Goal: Book appointment/travel/reservation

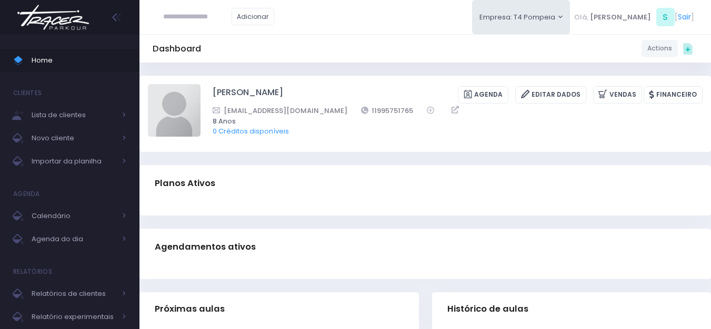
click at [41, 13] on img at bounding box center [53, 17] width 80 height 37
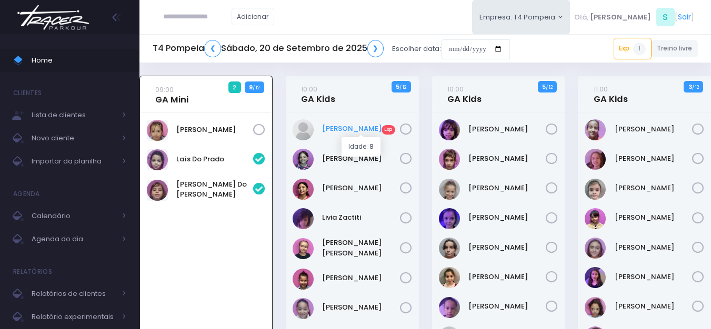
click at [354, 128] on link "Helena Magrini Exp" at bounding box center [361, 129] width 78 height 11
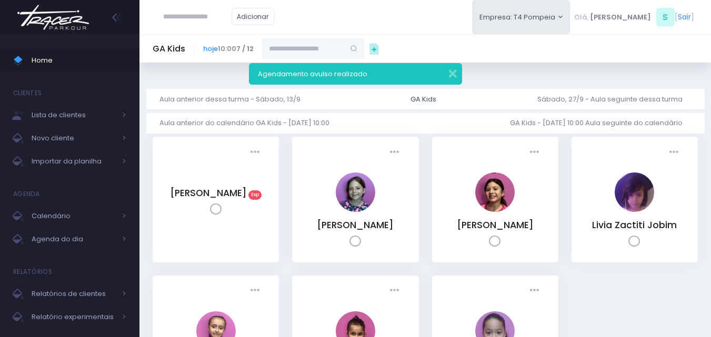
click at [52, 11] on img at bounding box center [53, 17] width 80 height 37
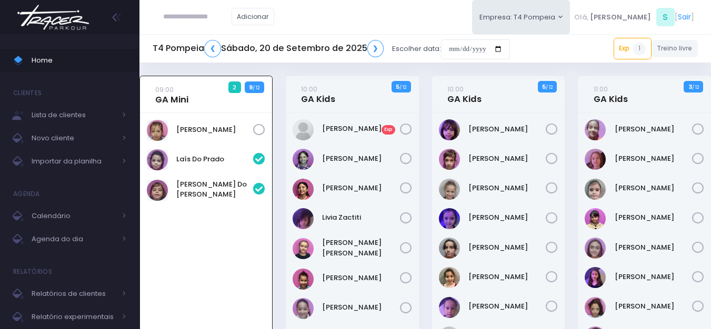
scroll to position [76, 0]
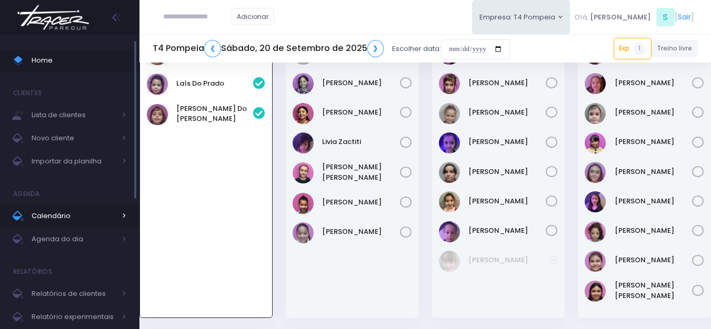
click at [71, 225] on link "Calendário" at bounding box center [69, 216] width 139 height 23
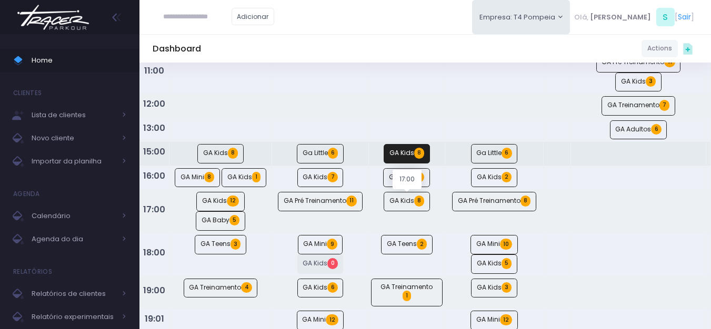
scroll to position [221, 0]
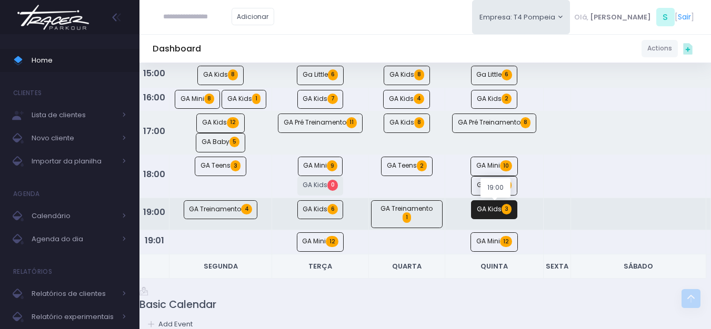
click at [481, 212] on link "GA Kids 3" at bounding box center [494, 210] width 46 height 19
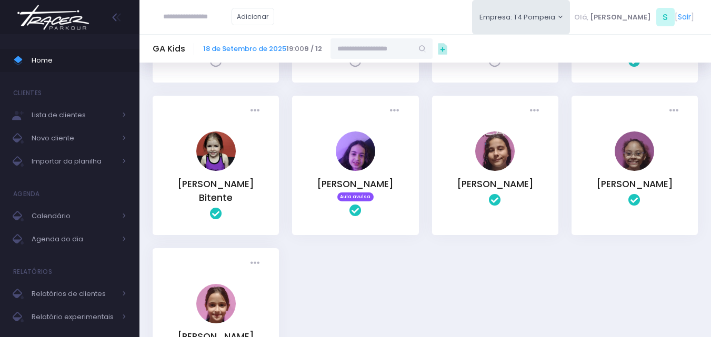
scroll to position [41, 0]
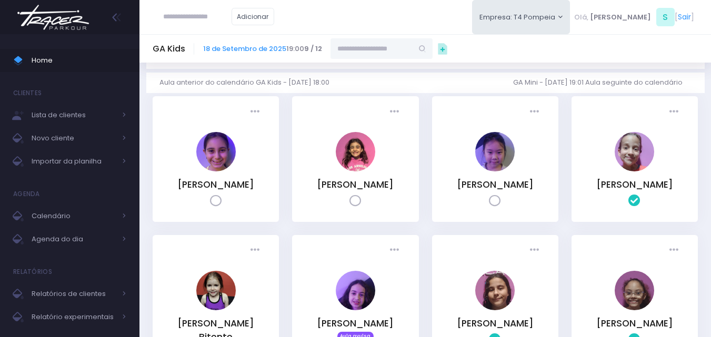
click at [55, 22] on img at bounding box center [53, 17] width 80 height 37
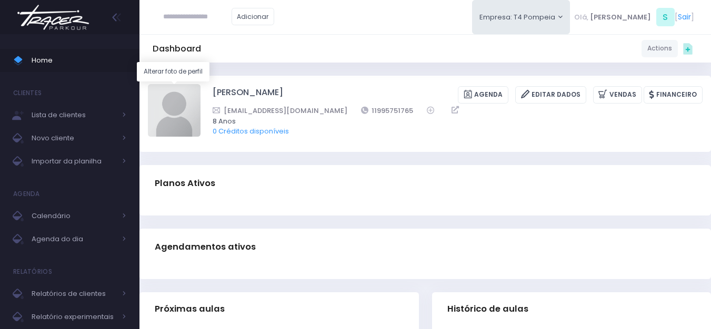
click at [188, 105] on img at bounding box center [174, 110] width 53 height 53
click at [200, 84] on input "file" at bounding box center [200, 84] width 1 height 1
type input "**********"
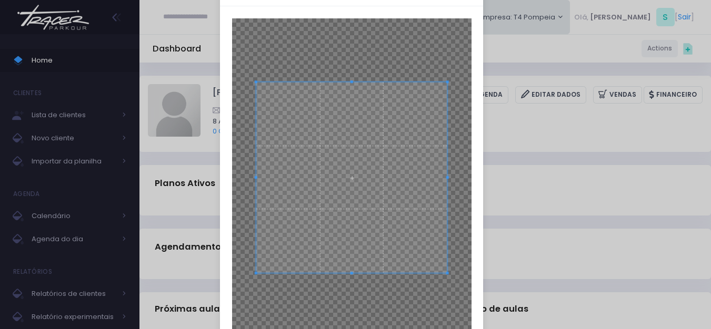
scroll to position [116, 0]
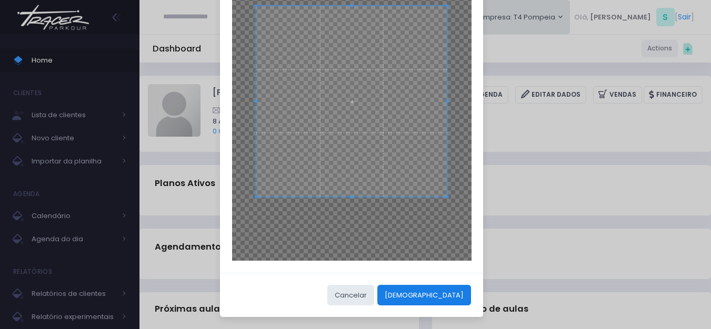
click at [461, 295] on button "[DEMOGRAPHIC_DATA]" at bounding box center [424, 295] width 94 height 20
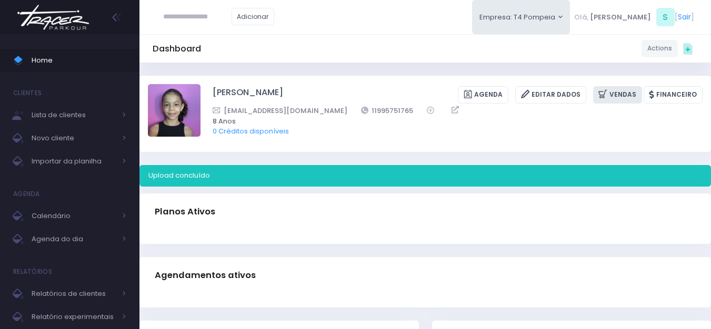
click at [602, 94] on icon at bounding box center [603, 94] width 11 height 12
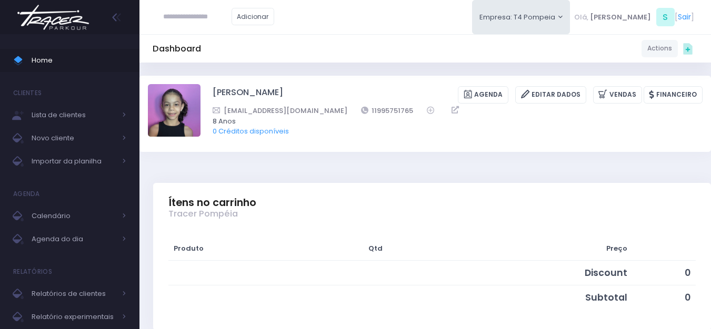
click at [68, 17] on img at bounding box center [53, 17] width 80 height 37
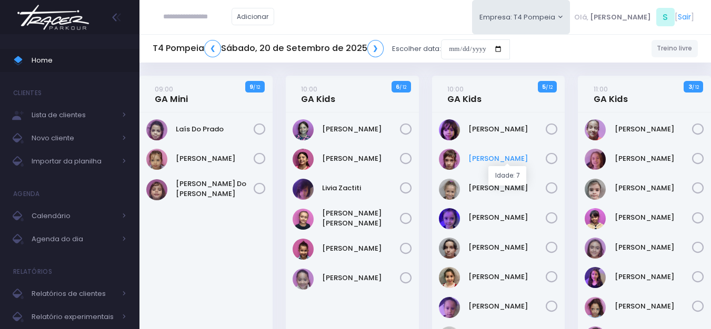
click at [496, 161] on link "[PERSON_NAME]" at bounding box center [507, 159] width 78 height 11
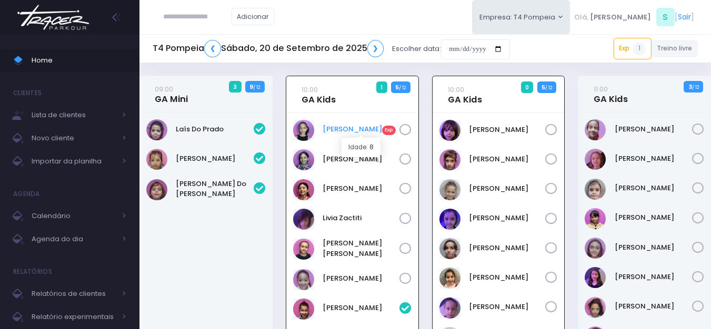
click at [352, 129] on link "Helena Magrini Exp" at bounding box center [361, 129] width 77 height 11
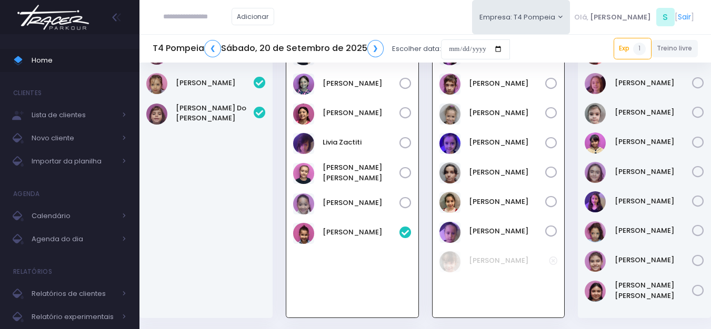
scroll to position [76, 0]
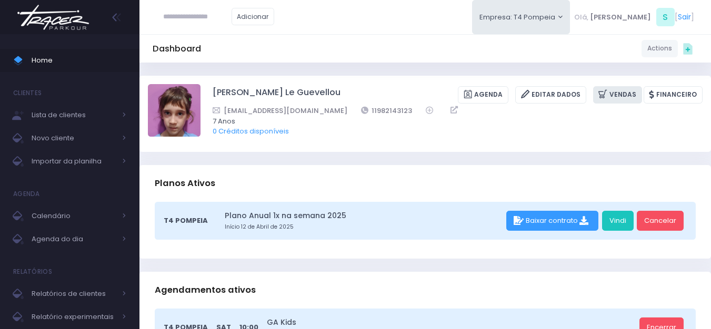
click at [623, 93] on link "Vendas" at bounding box center [617, 94] width 49 height 17
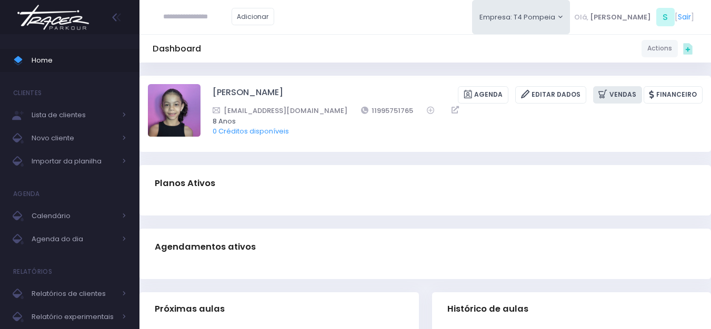
drag, startPoint x: 615, startPoint y: 92, endPoint x: 516, endPoint y: 54, distance: 105.8
click at [614, 92] on link "Vendas" at bounding box center [617, 94] width 49 height 17
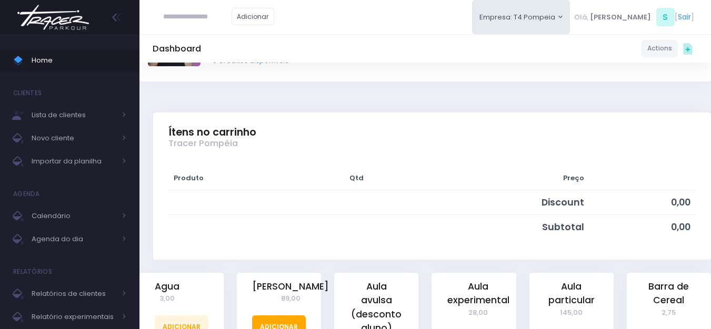
scroll to position [211, 0]
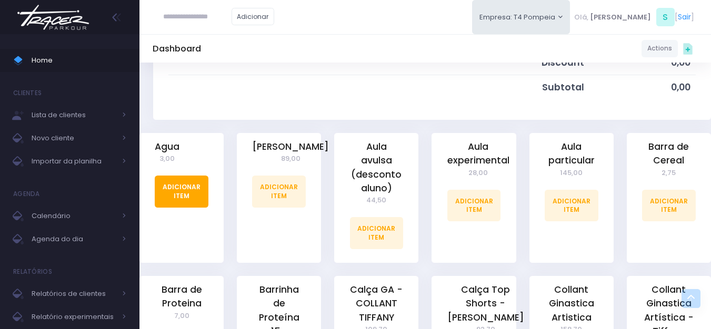
click at [184, 196] on link "Adicionar Item" at bounding box center [182, 192] width 54 height 32
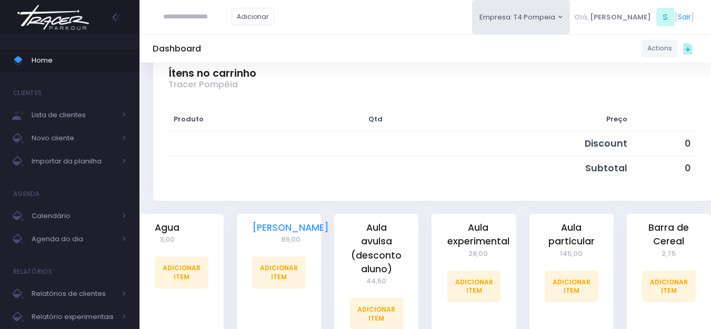
scroll to position [158, 0]
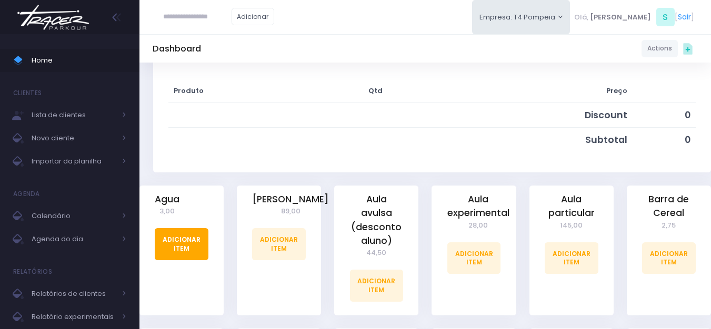
click at [182, 245] on link "Adicionar Item" at bounding box center [182, 244] width 54 height 32
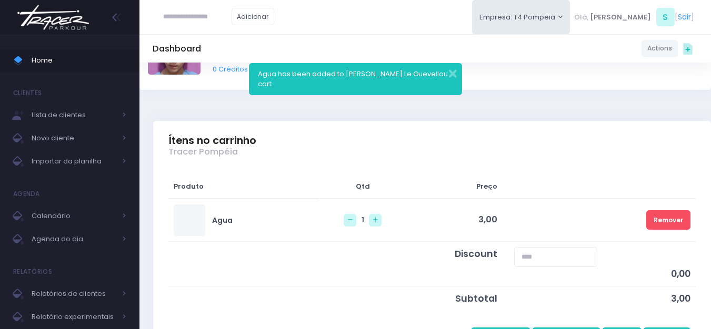
scroll to position [158, 0]
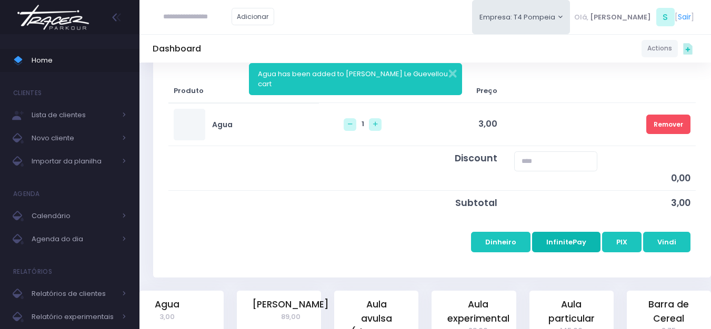
click at [571, 243] on button "InfinitePay" at bounding box center [566, 242] width 68 height 20
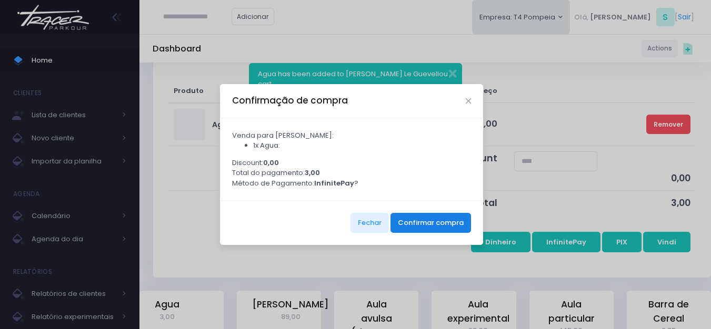
click at [427, 226] on button "Confirmar compra" at bounding box center [431, 223] width 81 height 20
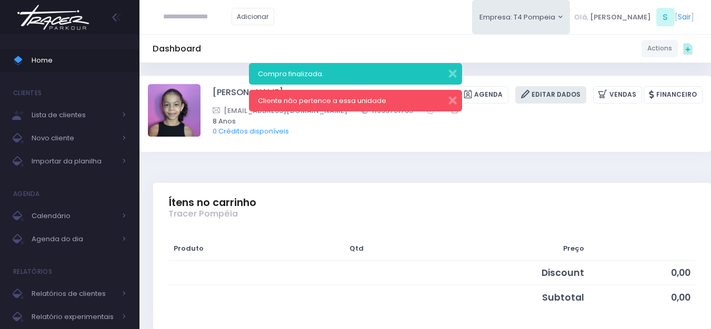
click at [564, 93] on link "Editar Dados" at bounding box center [550, 94] width 71 height 17
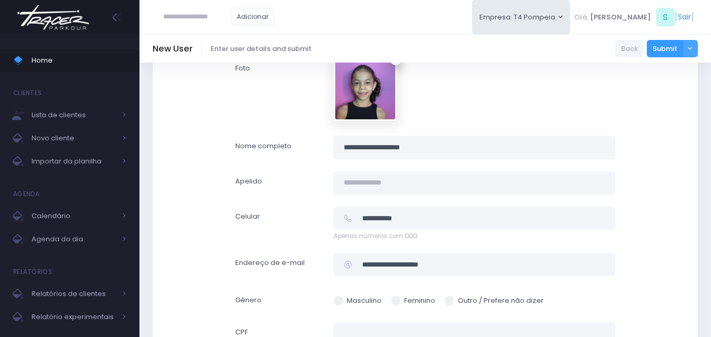
scroll to position [29, 0]
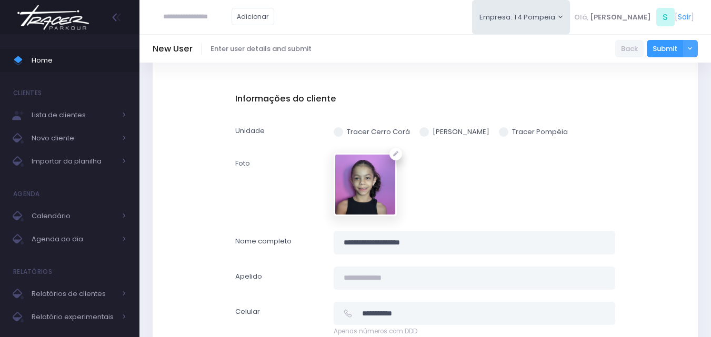
click at [518, 137] on label "Tracer Pompéia" at bounding box center [533, 132] width 69 height 11
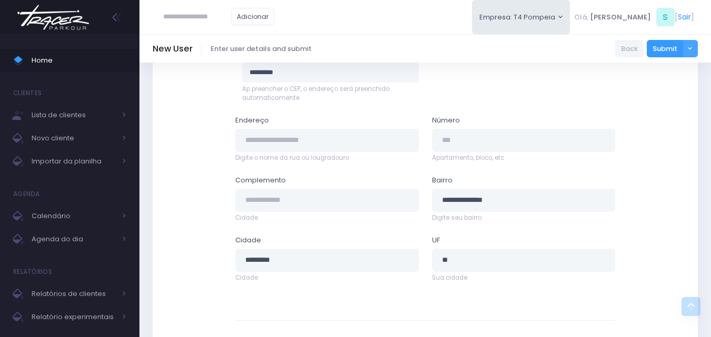
scroll to position [608, 0]
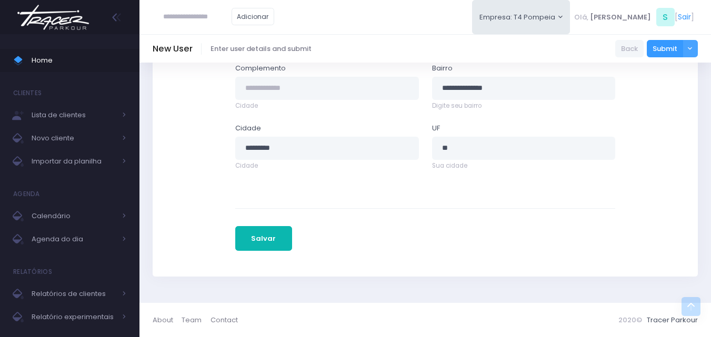
click at [255, 244] on button "Salvar" at bounding box center [263, 238] width 57 height 25
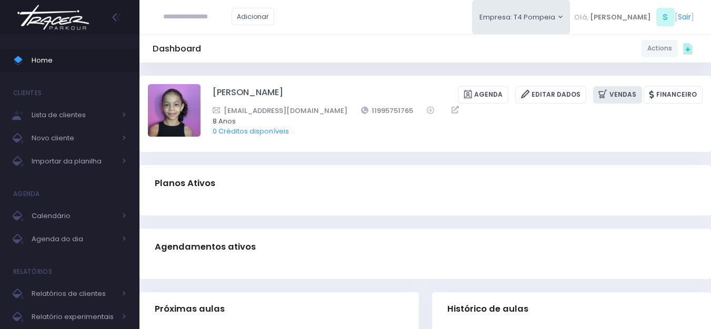
click at [616, 89] on link "Vendas" at bounding box center [617, 94] width 49 height 17
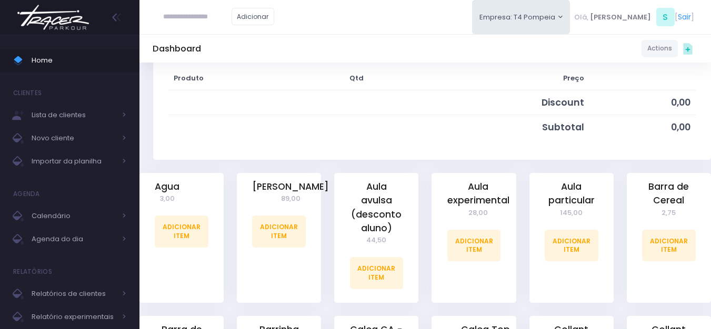
scroll to position [263, 0]
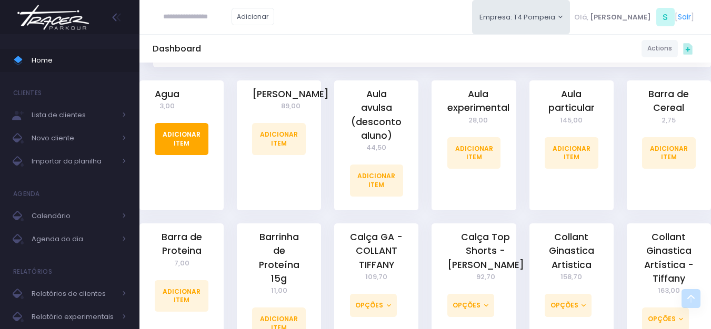
click at [188, 135] on link "Adicionar Item" at bounding box center [182, 139] width 54 height 32
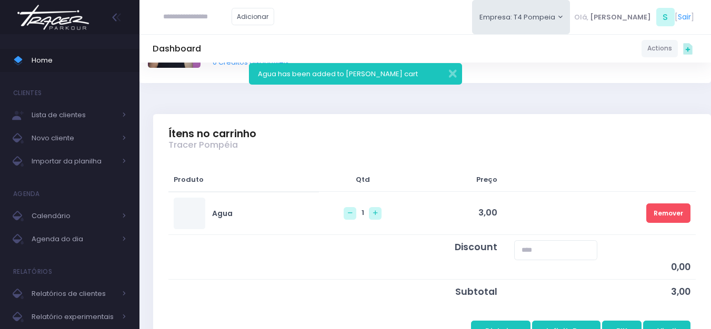
scroll to position [211, 0]
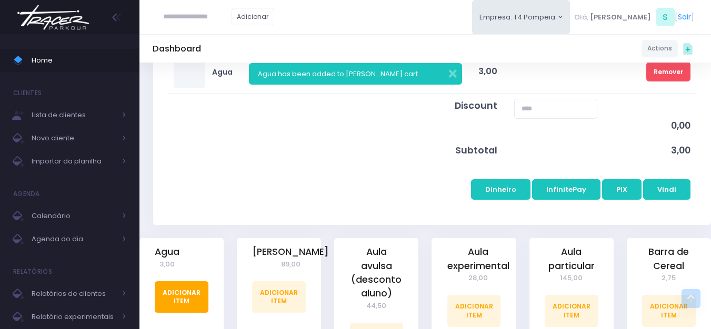
click at [195, 298] on link "Adicionar Item" at bounding box center [182, 298] width 54 height 32
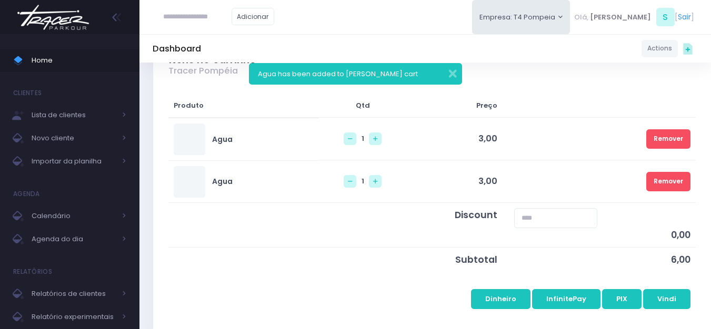
scroll to position [158, 0]
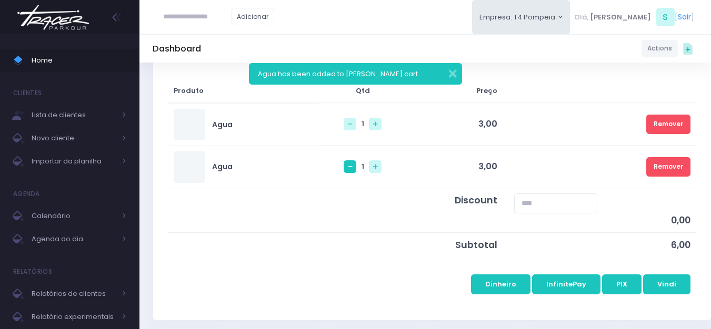
click at [344, 166] on link at bounding box center [350, 167] width 13 height 13
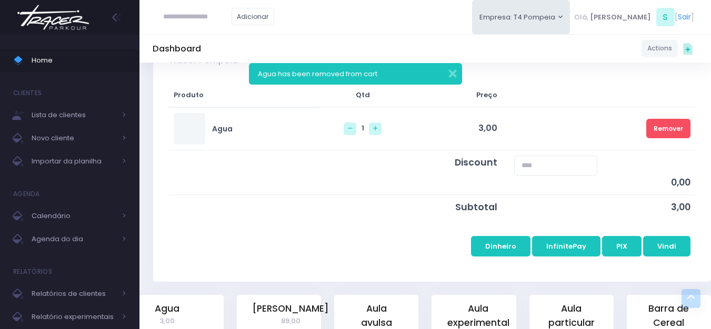
scroll to position [316, 0]
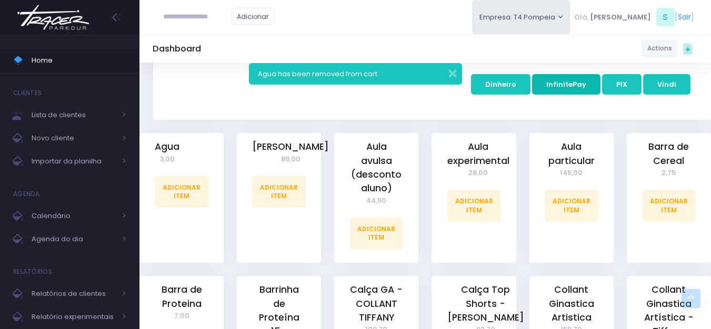
click at [557, 87] on button "InfinitePay" at bounding box center [566, 84] width 68 height 20
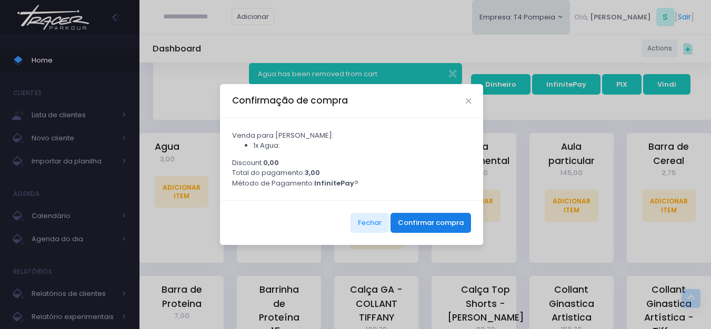
click at [426, 222] on button "Confirmar compra" at bounding box center [431, 223] width 81 height 20
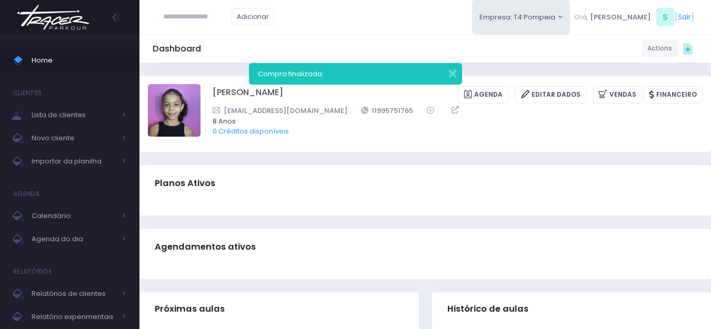
click at [225, 14] on input "text" at bounding box center [197, 17] width 68 height 20
type input "**********"
click at [205, 36] on link "[PERSON_NAME]" at bounding box center [213, 36] width 59 height 11
type input "**********"
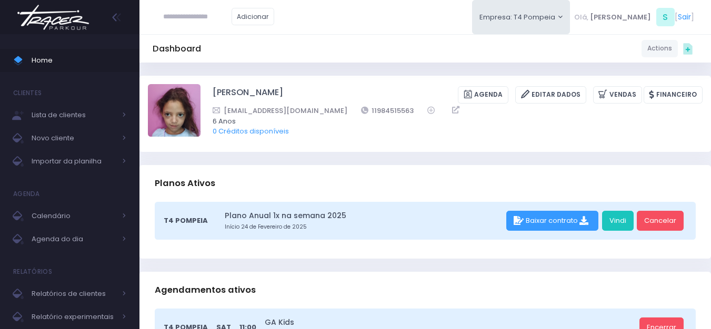
click at [59, 22] on img at bounding box center [53, 17] width 80 height 37
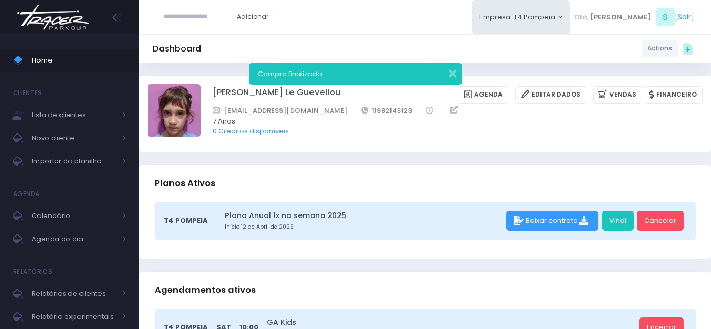
click at [78, 21] on img at bounding box center [53, 17] width 80 height 37
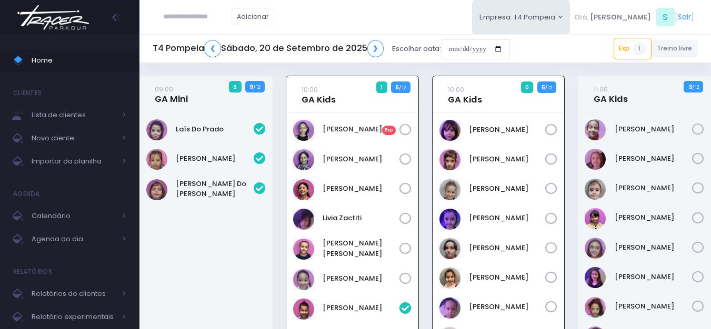
scroll to position [76, 0]
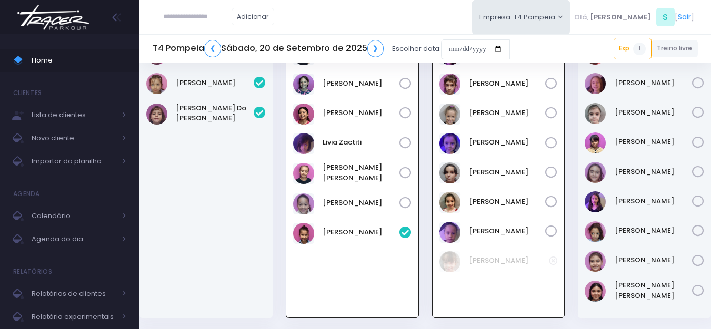
click at [68, 32] on img at bounding box center [53, 17] width 80 height 37
click at [78, 23] on img at bounding box center [53, 17] width 80 height 37
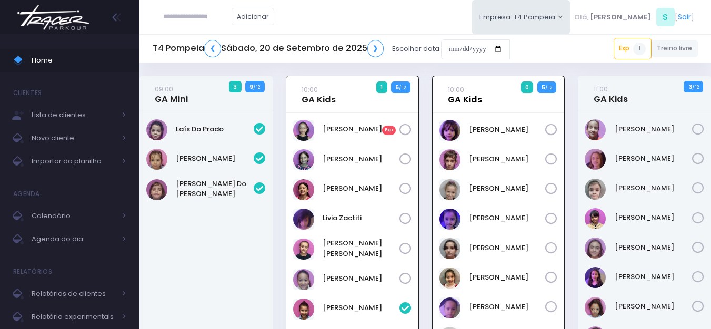
click at [467, 105] on link "10:00 GA Kids" at bounding box center [465, 94] width 34 height 21
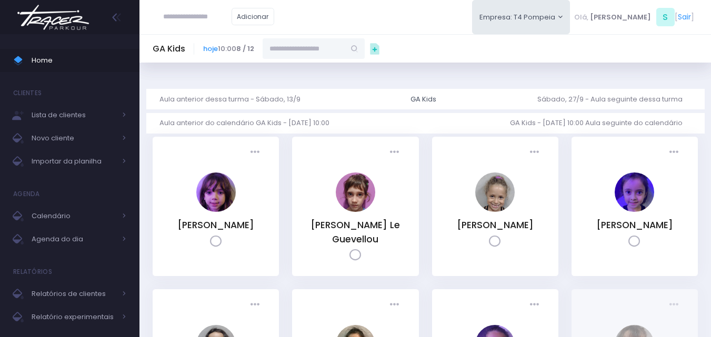
click at [339, 47] on input "text" at bounding box center [304, 48] width 82 height 20
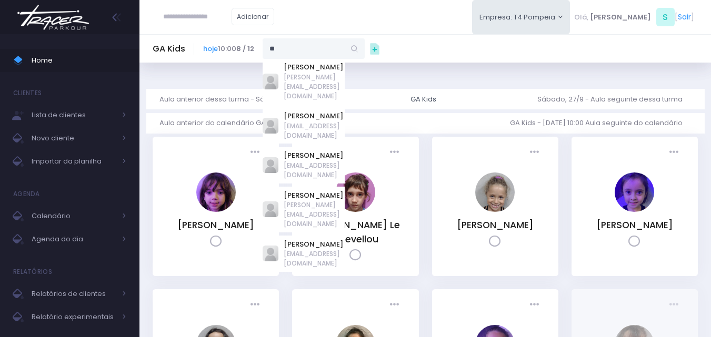
type input "*"
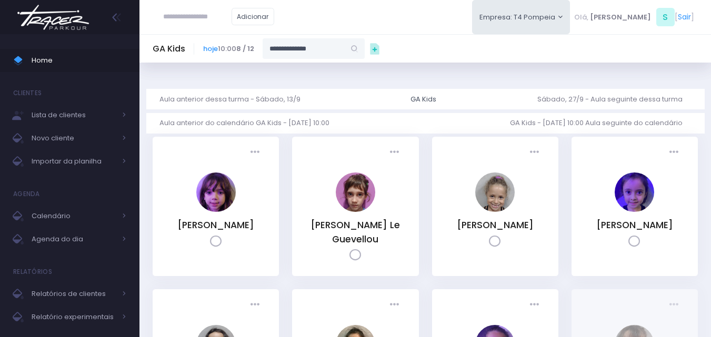
type input "**********"
click at [345, 68] on link "[PERSON_NAME]" at bounding box center [314, 67] width 61 height 11
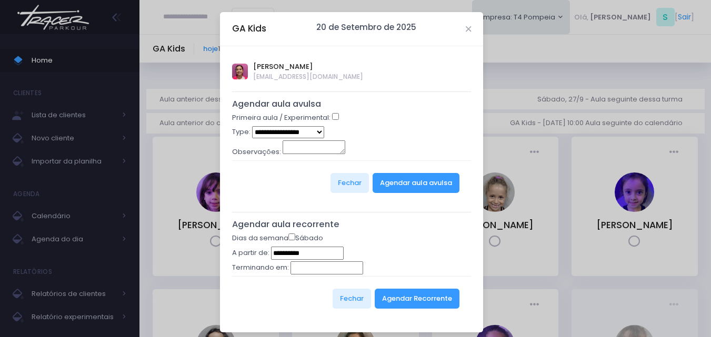
type input "**********"
click at [308, 134] on select "**********" at bounding box center [288, 132] width 72 height 12
select select "*"
click at [252, 126] on select "**********" at bounding box center [288, 132] width 72 height 12
click at [399, 175] on button "Agendar aula avulsa" at bounding box center [416, 183] width 87 height 20
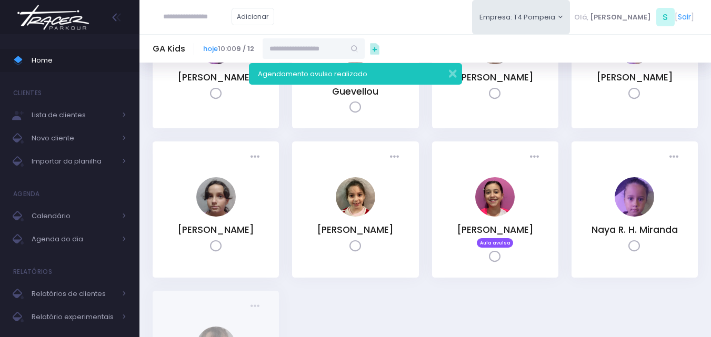
scroll to position [158, 0]
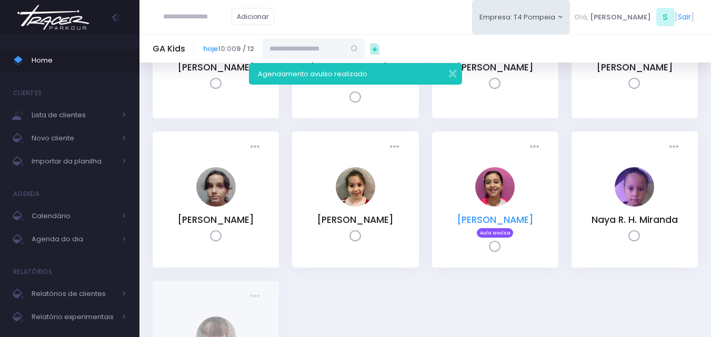
click at [488, 226] on link "[PERSON_NAME]" at bounding box center [495, 220] width 77 height 13
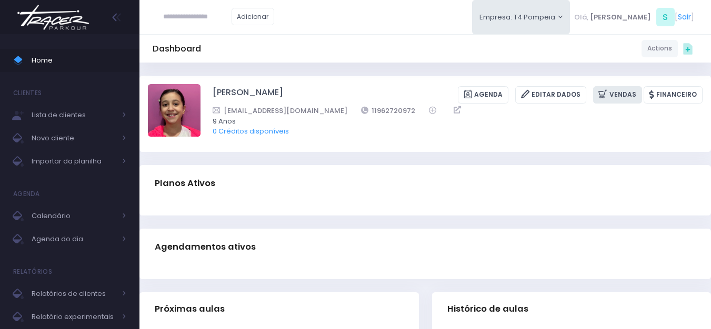
click at [617, 94] on link "Vendas" at bounding box center [617, 94] width 49 height 17
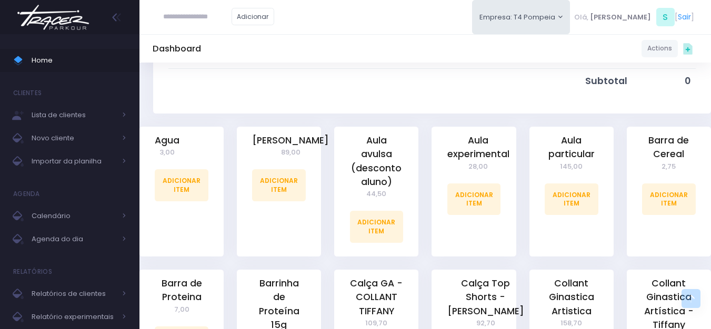
scroll to position [263, 0]
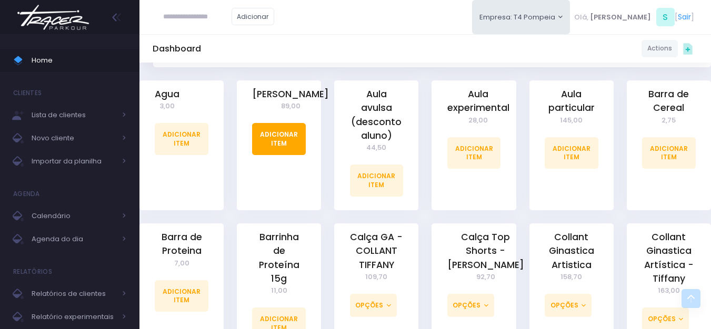
click at [278, 155] on link "Adicionar Item" at bounding box center [279, 139] width 54 height 32
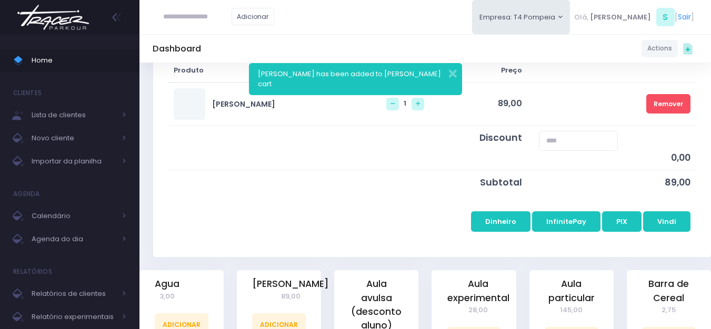
scroll to position [211, 0]
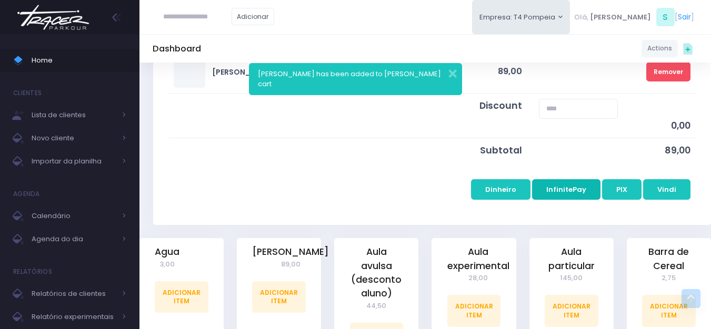
click at [579, 191] on button "InfinitePay" at bounding box center [566, 189] width 68 height 20
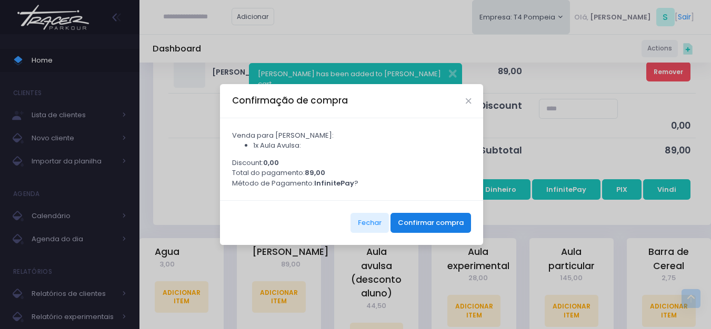
click at [462, 217] on button "Confirmar compra" at bounding box center [431, 223] width 81 height 20
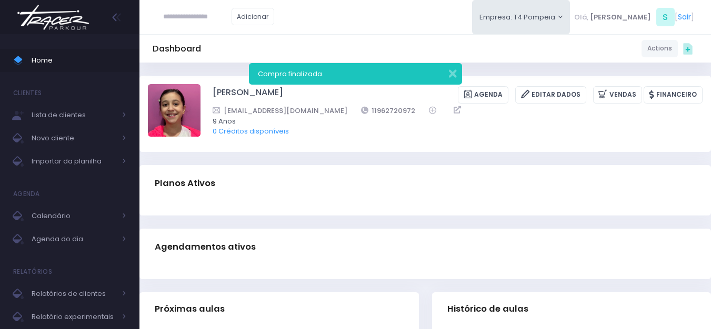
click at [65, 14] on img at bounding box center [53, 17] width 80 height 37
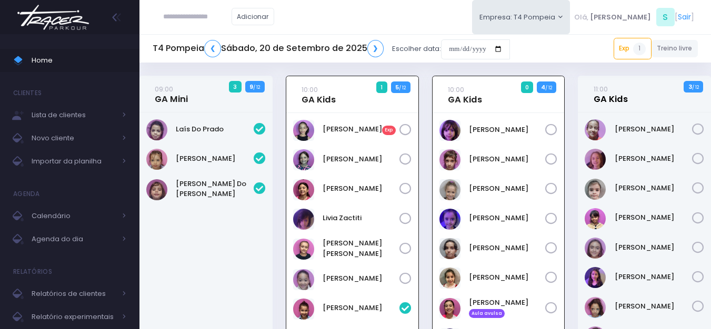
click at [615, 89] on link "11:00 GA Kids" at bounding box center [611, 94] width 34 height 21
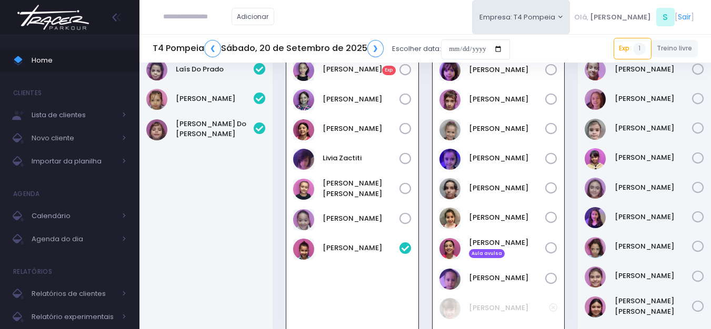
scroll to position [76, 0]
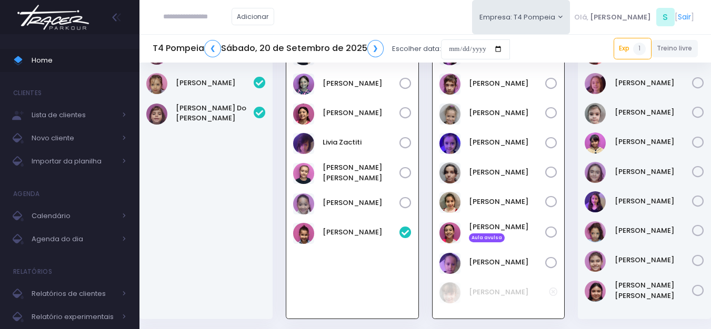
click at [212, 17] on input "text" at bounding box center [197, 17] width 68 height 20
click at [196, 13] on input "**********" at bounding box center [197, 17] width 68 height 20
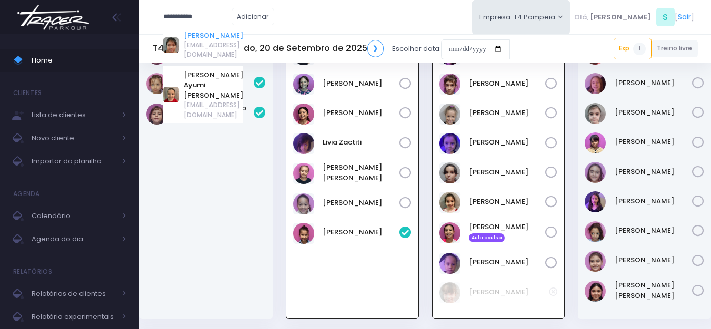
click at [230, 38] on link "Júlia Ayumi Tiba" at bounding box center [213, 36] width 59 height 11
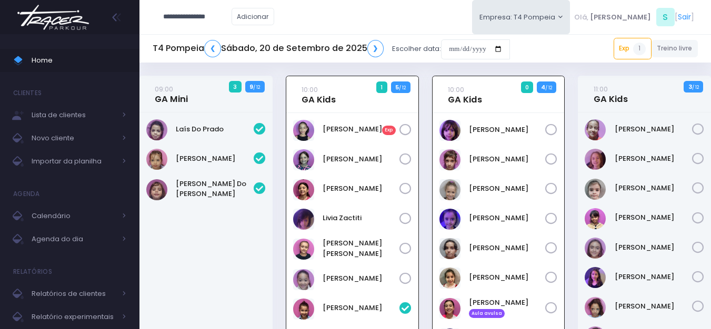
type input "**********"
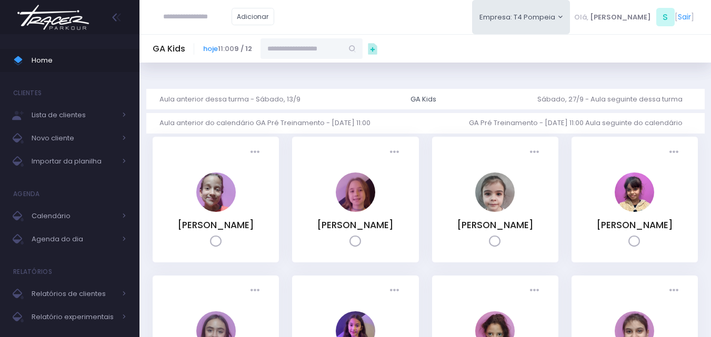
click at [305, 47] on input "text" at bounding box center [302, 48] width 82 height 20
click at [273, 50] on input "******" at bounding box center [302, 48] width 82 height 20
type input "*******"
type input "**********"
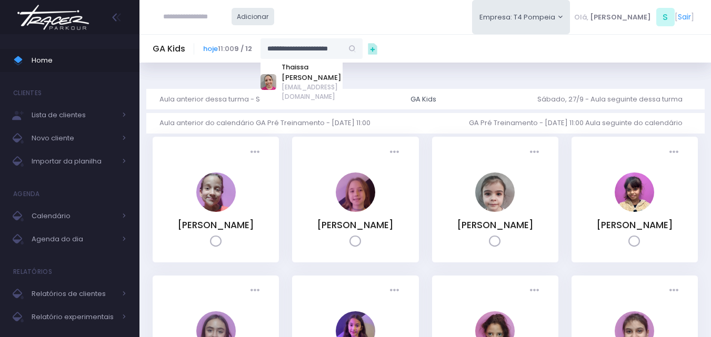
type input "*******"
type input "**********"
click at [335, 69] on link "Thaissa [PERSON_NAME]" at bounding box center [312, 72] width 61 height 21
type input "**********"
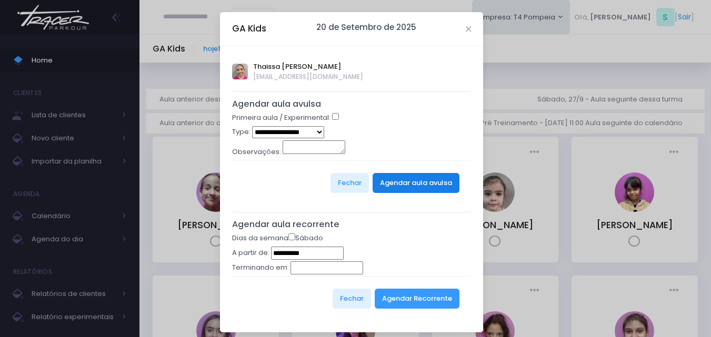
click at [408, 182] on button "Agendar aula avulsa" at bounding box center [416, 183] width 87 height 20
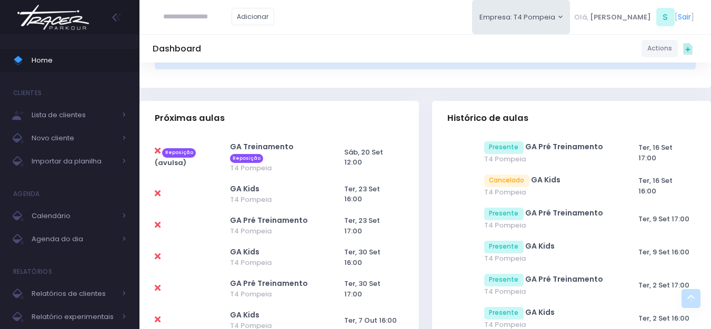
scroll to position [421, 0]
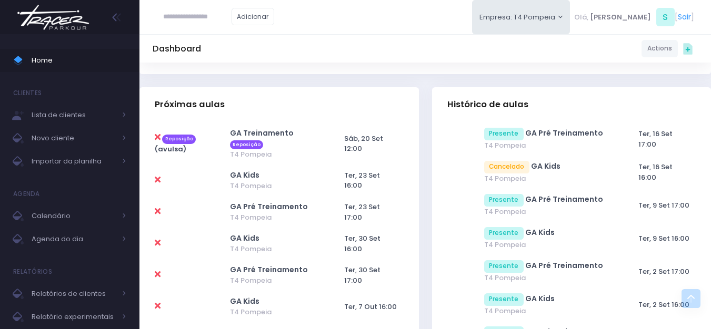
click at [157, 137] on icon at bounding box center [158, 137] width 6 height 8
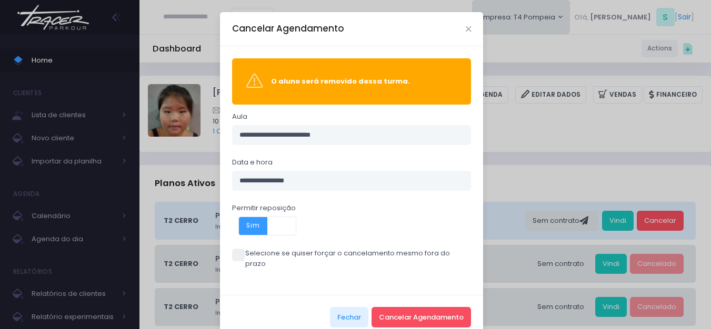
click at [234, 257] on span at bounding box center [238, 255] width 13 height 13
click at [453, 310] on button "Cancelar Agendamento" at bounding box center [421, 317] width 99 height 20
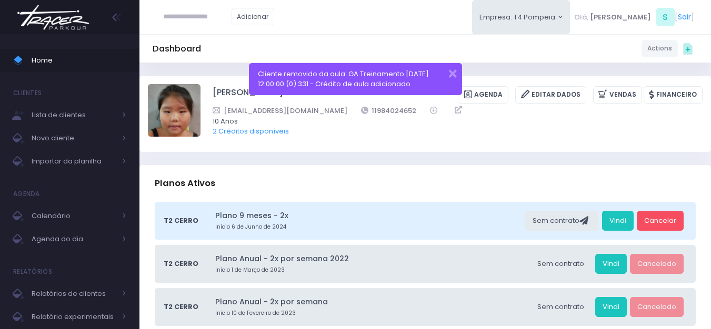
click at [61, 17] on img at bounding box center [53, 17] width 80 height 37
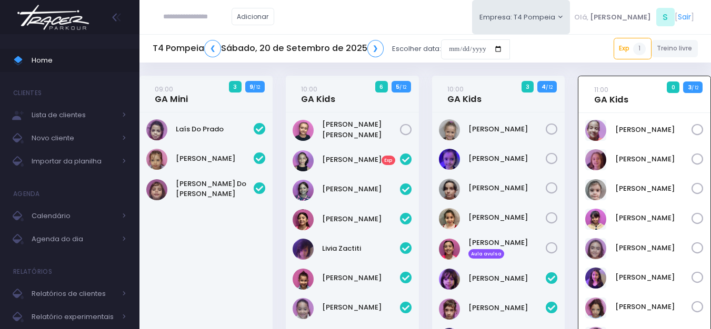
click at [73, 22] on img at bounding box center [53, 17] width 80 height 37
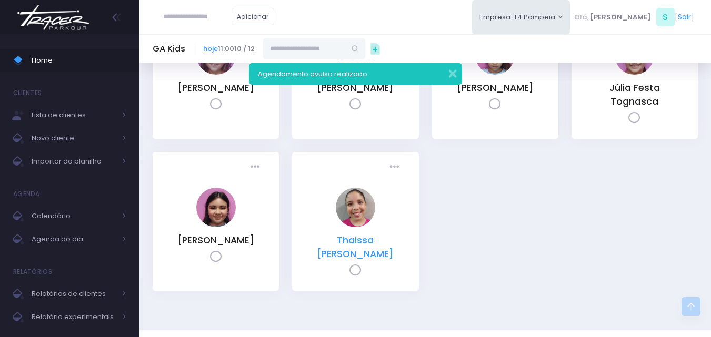
scroll to position [316, 0]
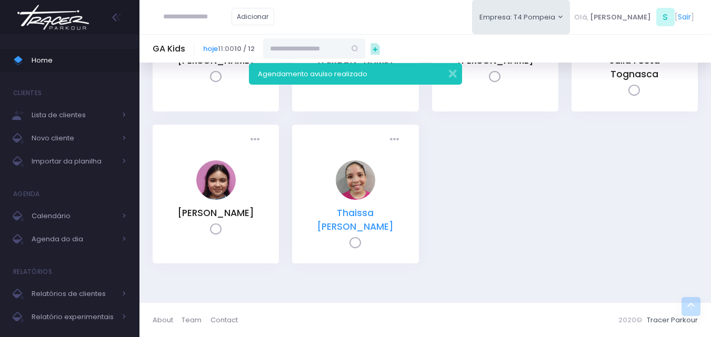
click at [362, 221] on link "Thaissa [PERSON_NAME]" at bounding box center [355, 220] width 77 height 26
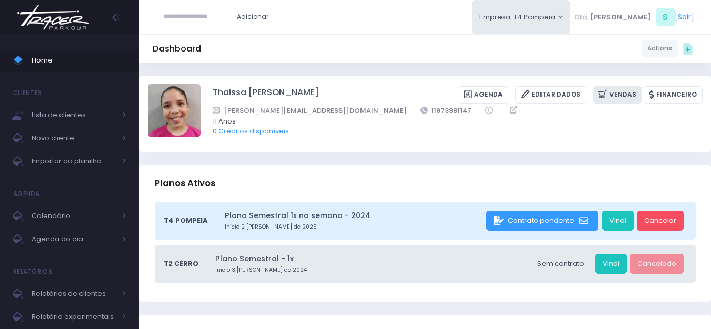
click at [632, 98] on link "Vendas" at bounding box center [617, 94] width 49 height 17
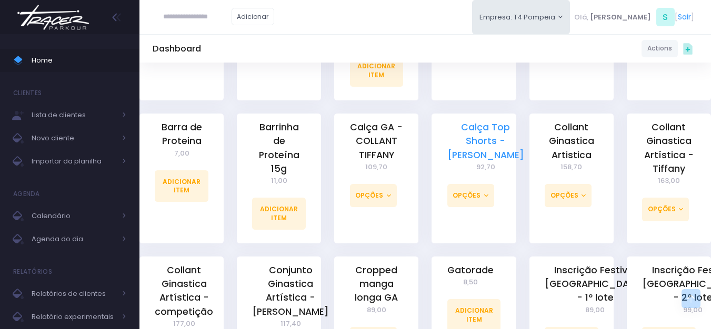
scroll to position [421, 0]
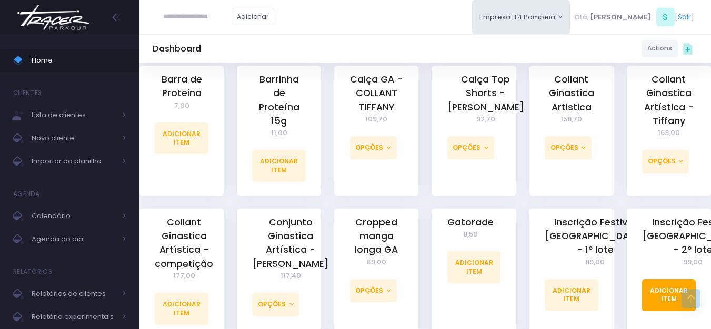
click at [656, 279] on link "Adicionar Item" at bounding box center [669, 295] width 54 height 32
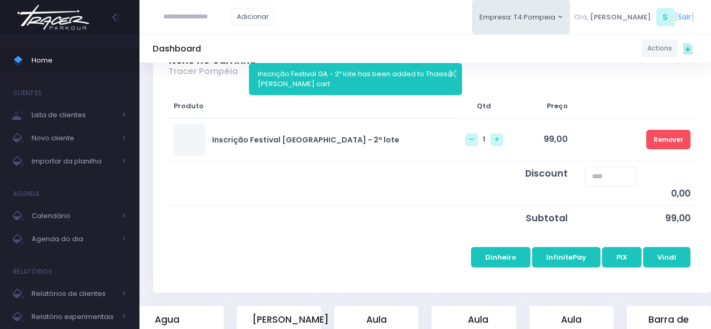
scroll to position [158, 0]
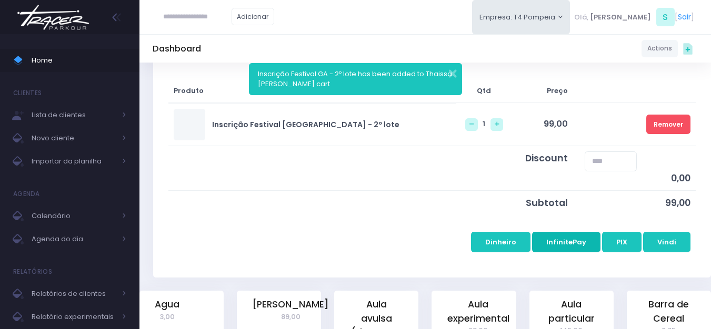
click at [582, 238] on button "InfinitePay" at bounding box center [566, 242] width 68 height 20
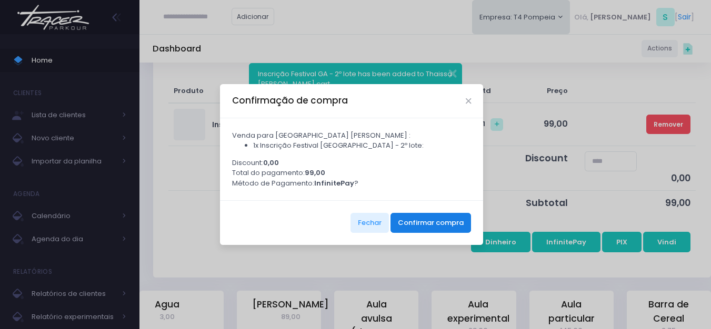
click at [458, 227] on button "Confirmar compra" at bounding box center [431, 223] width 81 height 20
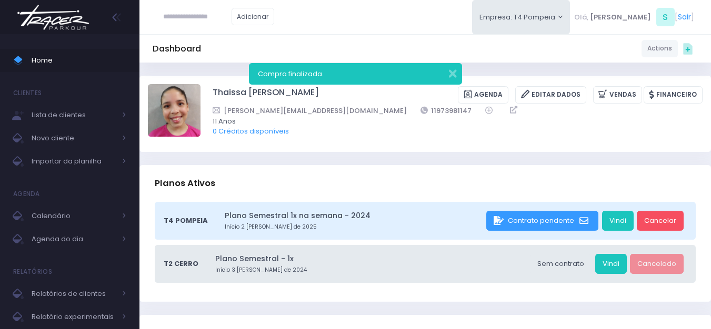
click at [50, 9] on img at bounding box center [53, 17] width 80 height 37
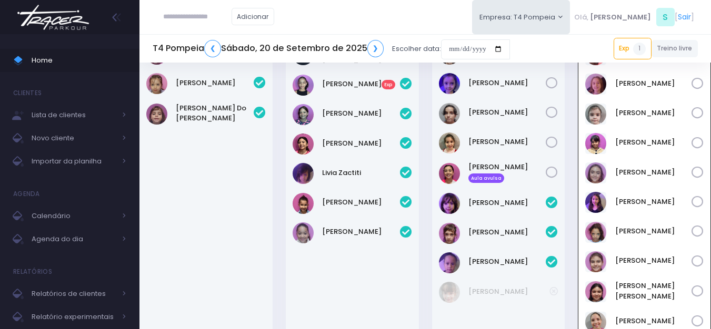
scroll to position [23, 0]
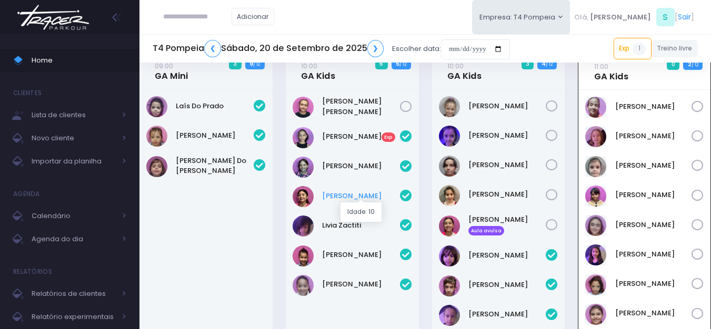
click at [371, 193] on link "[PERSON_NAME]" at bounding box center [361, 196] width 78 height 11
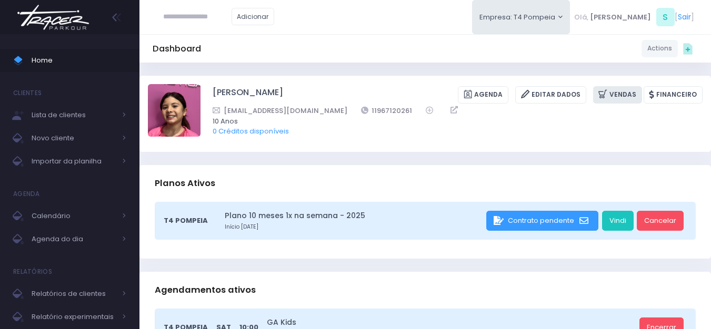
click at [626, 87] on link "Vendas" at bounding box center [617, 94] width 49 height 17
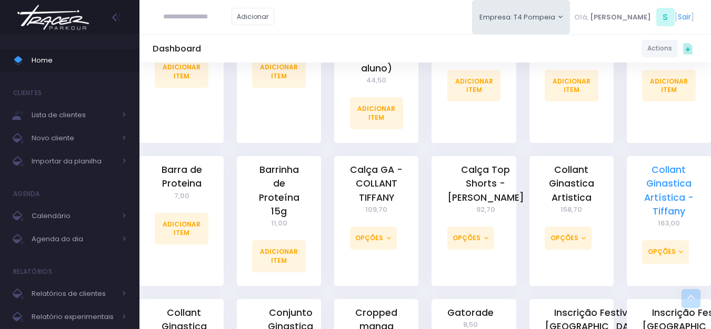
scroll to position [421, 0]
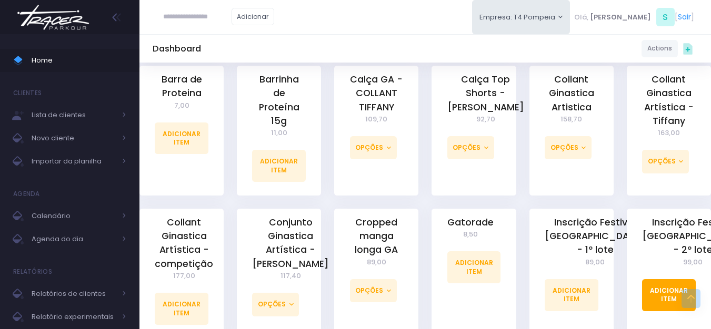
click at [661, 297] on link "Adicionar Item" at bounding box center [669, 295] width 54 height 32
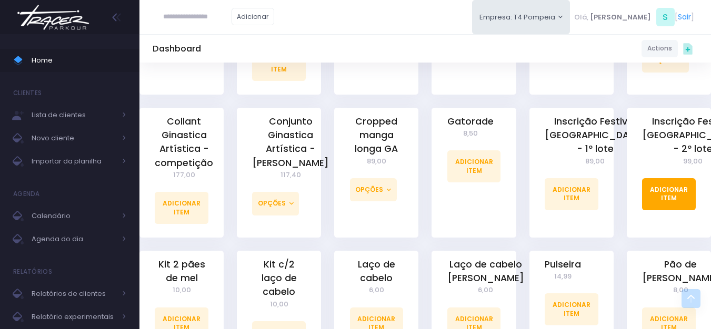
scroll to position [526, 0]
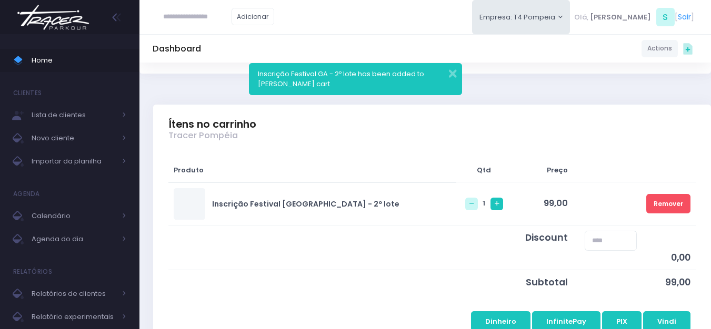
scroll to position [211, 0]
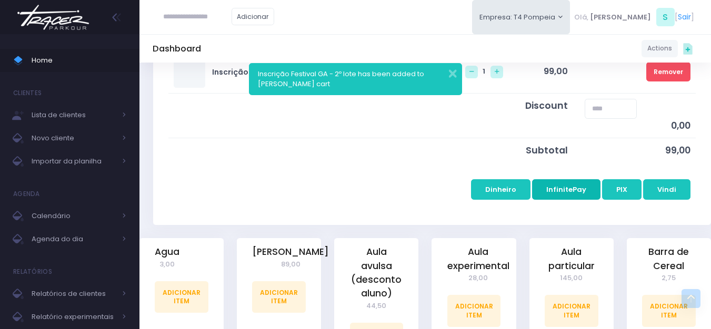
click at [569, 186] on button "InfinitePay" at bounding box center [566, 189] width 68 height 20
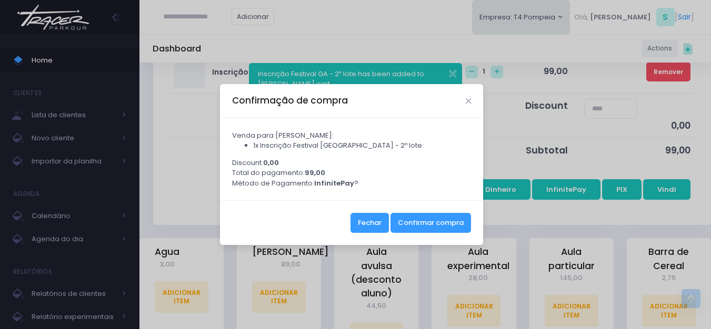
click at [373, 225] on button "Fechar" at bounding box center [370, 223] width 38 height 20
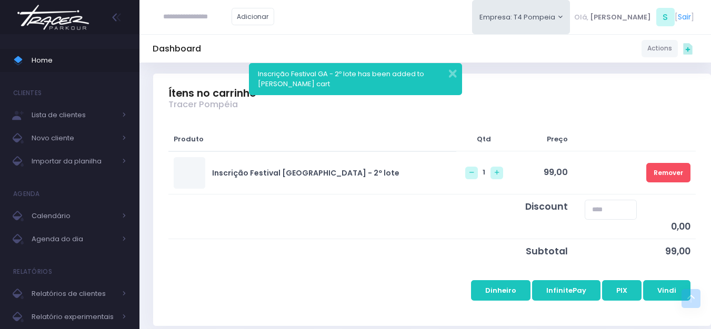
scroll to position [105, 0]
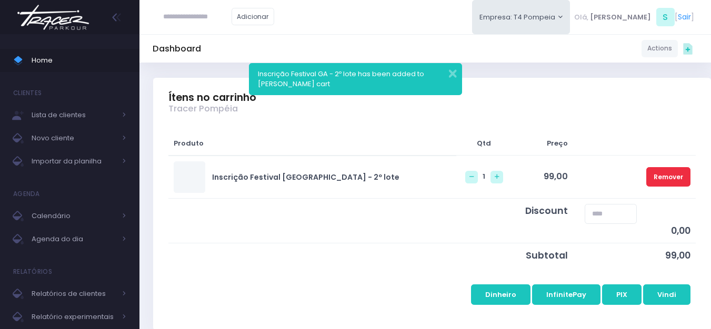
click at [664, 170] on link "Remover" at bounding box center [668, 176] width 44 height 19
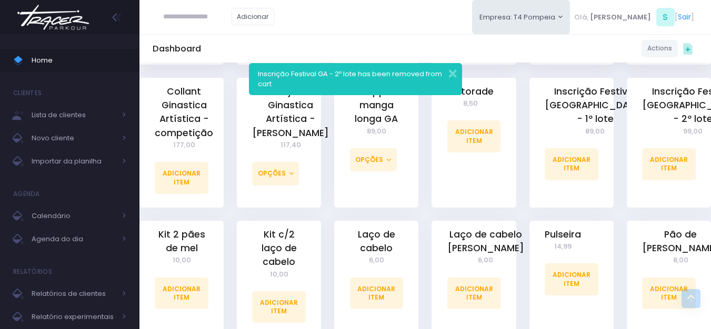
scroll to position [579, 0]
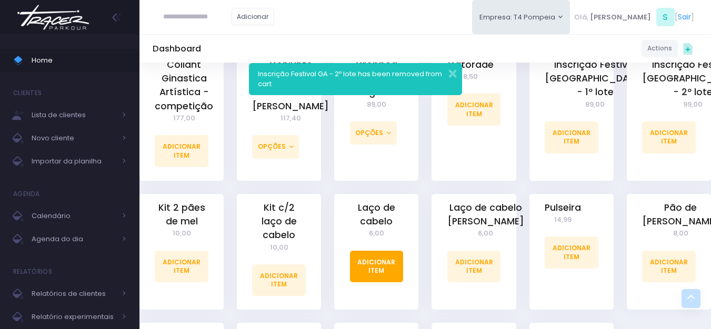
click at [387, 256] on link "Adicionar Item" at bounding box center [377, 267] width 54 height 32
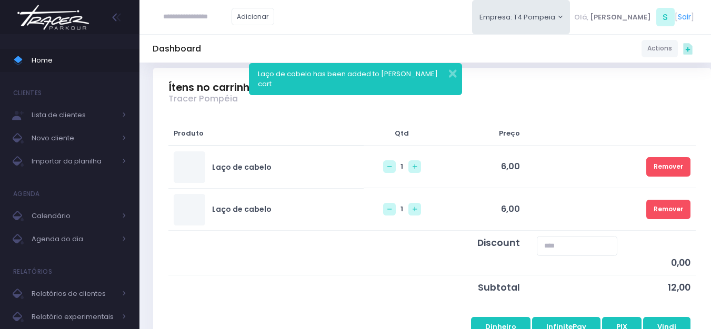
scroll to position [158, 0]
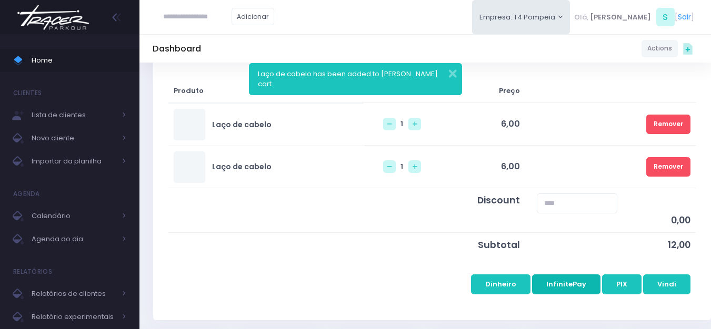
click at [591, 281] on button "InfinitePay" at bounding box center [566, 285] width 68 height 20
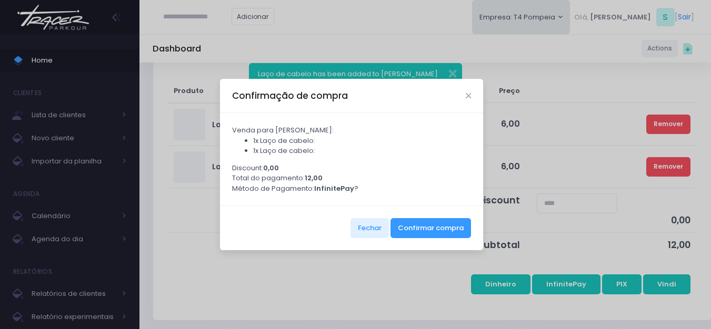
click at [451, 243] on div "Fechar Confirmar compra" at bounding box center [351, 228] width 263 height 45
click at [447, 232] on button "Confirmar compra" at bounding box center [431, 228] width 81 height 20
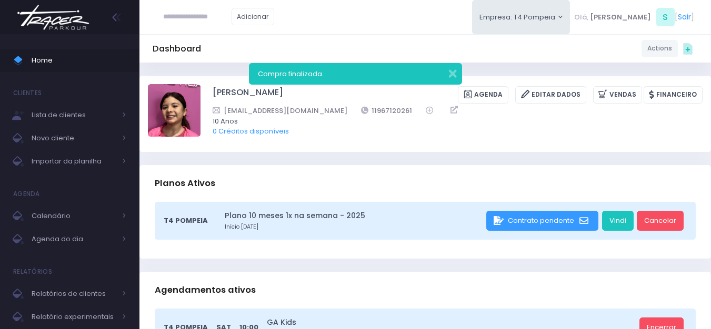
click at [65, 26] on img at bounding box center [53, 17] width 80 height 37
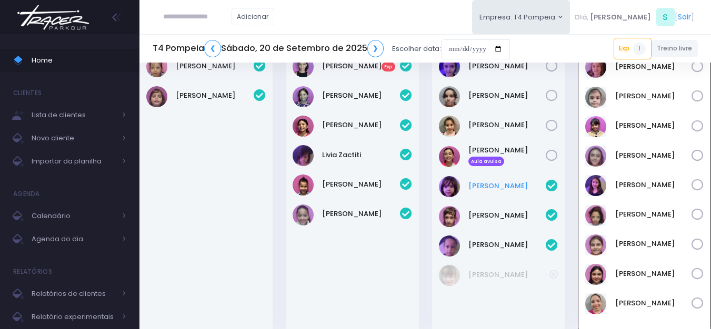
scroll to position [76, 0]
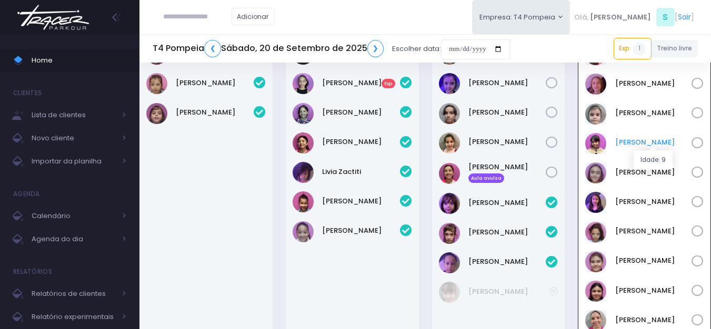
click at [652, 142] on link "Clarice Lopes" at bounding box center [653, 142] width 77 height 11
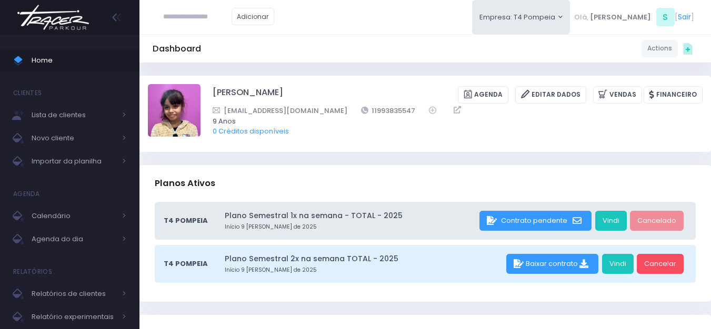
drag, startPoint x: 68, startPoint y: 21, endPoint x: 166, endPoint y: 1, distance: 99.9
click at [68, 21] on img at bounding box center [53, 17] width 80 height 37
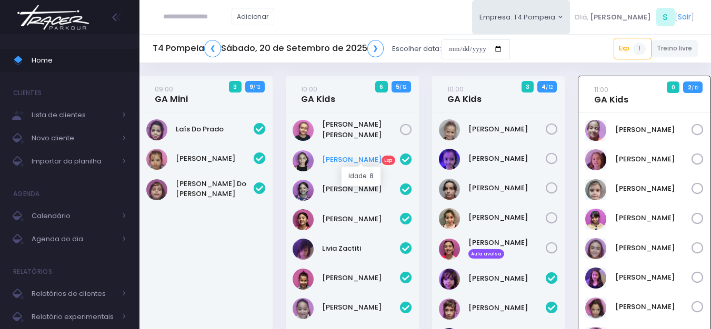
click at [370, 155] on link "Helena Magrini Exp" at bounding box center [361, 160] width 78 height 11
click at [452, 101] on link "10:00 GA Kids" at bounding box center [464, 94] width 34 height 21
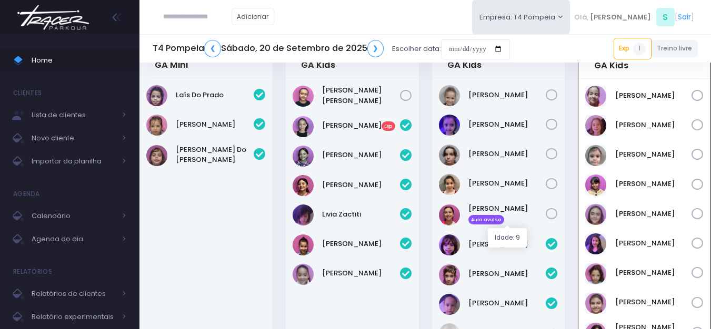
scroll to position [53, 0]
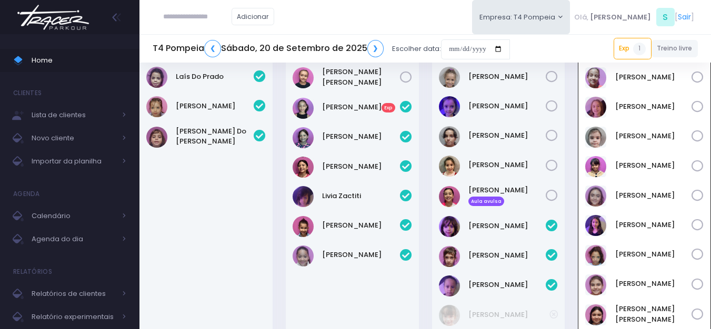
click at [223, 14] on input "text" at bounding box center [197, 17] width 68 height 20
type input "**********"
click input "submit" at bounding box center [0, 0] width 0 height 0
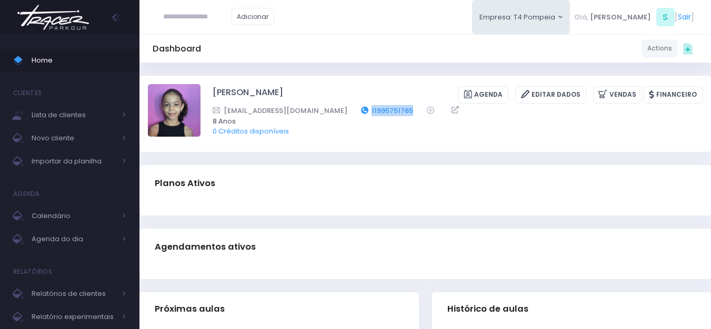
drag, startPoint x: 379, startPoint y: 109, endPoint x: 327, endPoint y: 106, distance: 51.7
click at [327, 106] on div "andycost1@hotmail.com 11995751765" at bounding box center [451, 110] width 476 height 11
copy link "11995751765"
click at [92, 22] on img at bounding box center [53, 17] width 80 height 37
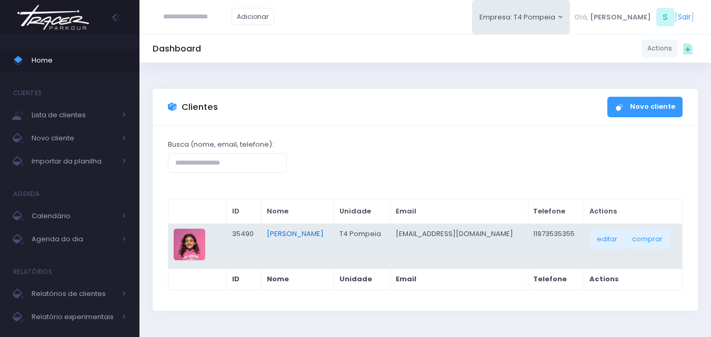
click at [306, 231] on link "[PERSON_NAME]" at bounding box center [295, 234] width 57 height 10
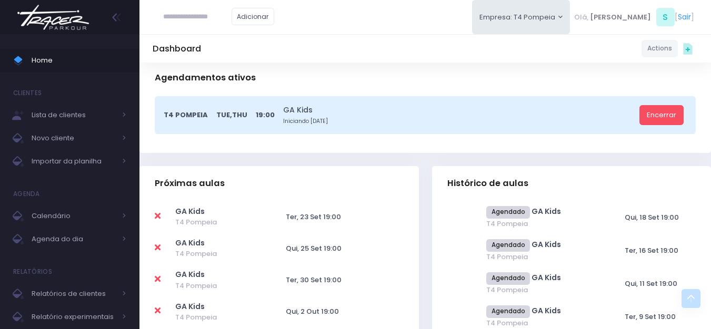
scroll to position [211, 0]
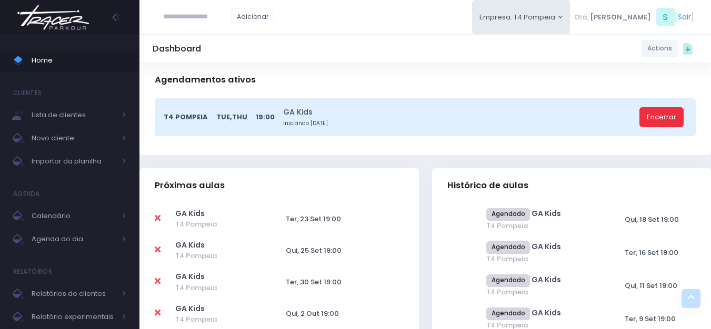
click at [652, 114] on link "Encerrar" at bounding box center [661, 117] width 44 height 20
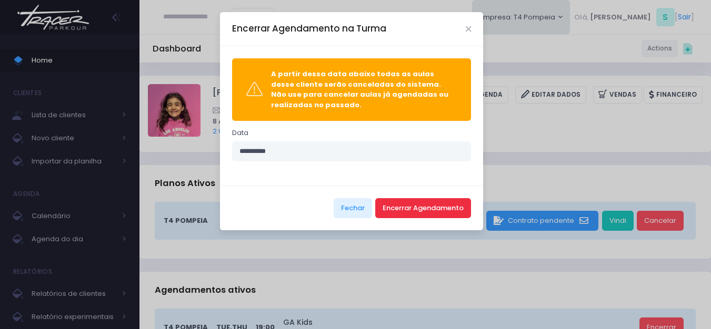
click at [439, 205] on button "Encerrar Agendamento" at bounding box center [423, 208] width 96 height 20
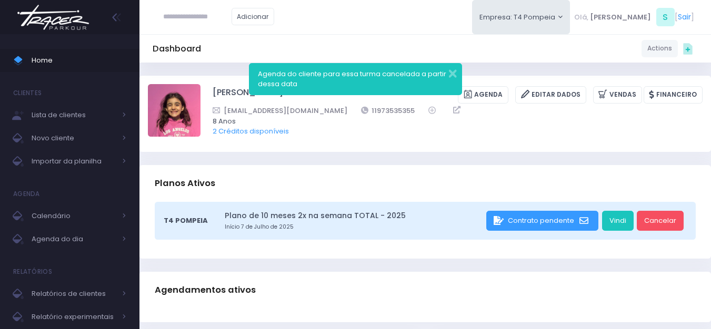
click at [58, 24] on img at bounding box center [53, 17] width 80 height 37
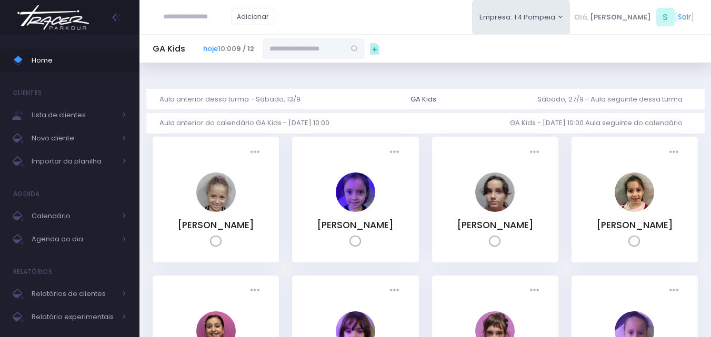
click at [59, 35] on div "Home Clientes Lista de clientes Novo cliente Importar da planilha Agenda Calend…" at bounding box center [69, 185] width 139 height 303
click at [62, 28] on img at bounding box center [53, 17] width 80 height 37
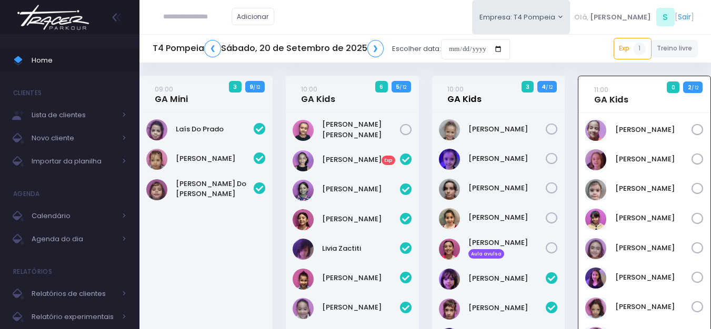
click at [475, 95] on link "10:00 GA Kids" at bounding box center [464, 94] width 34 height 21
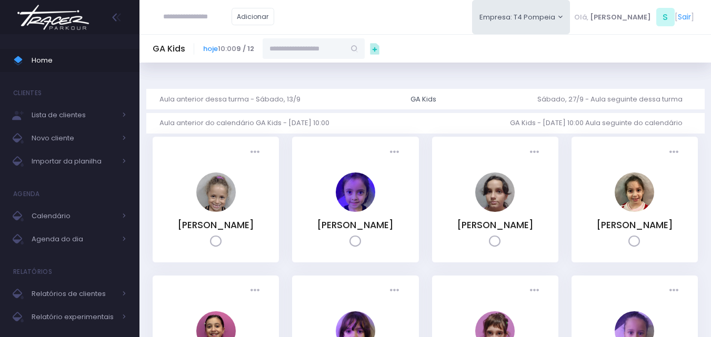
click at [331, 56] on input "text" at bounding box center [304, 48] width 82 height 20
click at [309, 52] on input "**********" at bounding box center [304, 48] width 82 height 20
click at [311, 51] on input "**********" at bounding box center [304, 48] width 82 height 20
click at [315, 67] on link "[PERSON_NAME]" at bounding box center [314, 67] width 61 height 11
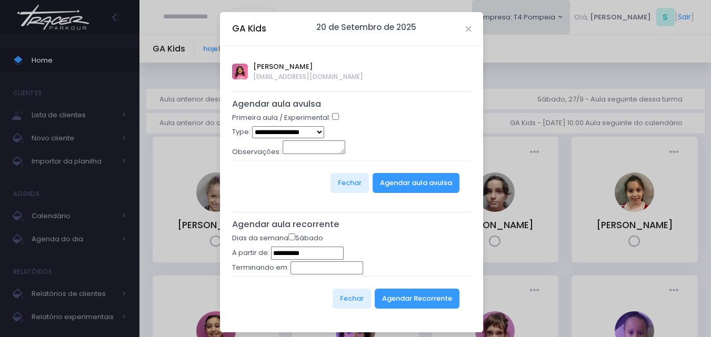
type input "**********"
click at [392, 300] on button "Agendar Recorrente" at bounding box center [417, 299] width 85 height 20
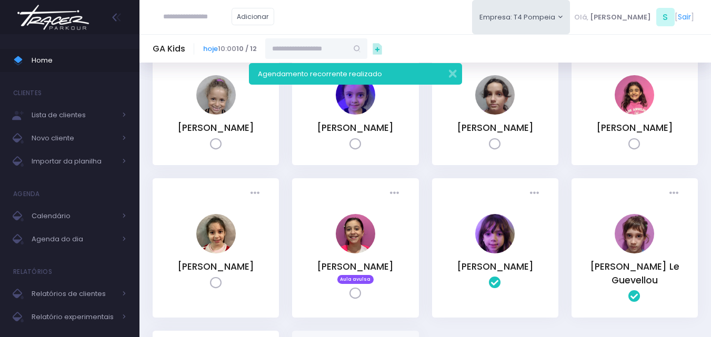
scroll to position [53, 0]
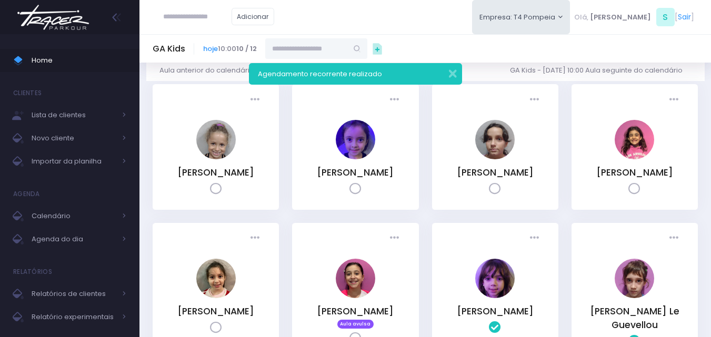
click at [58, 21] on img at bounding box center [53, 17] width 80 height 37
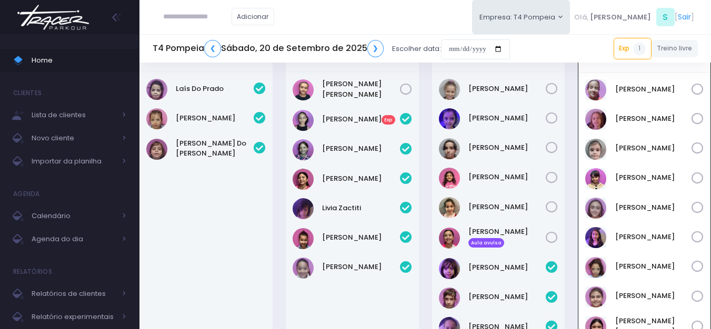
scroll to position [23, 0]
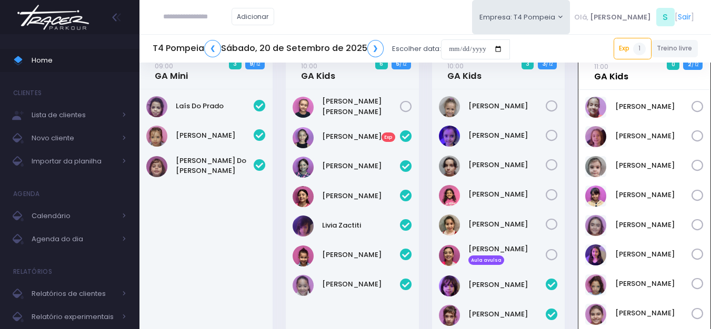
click at [617, 78] on link "11:00 GA Kids" at bounding box center [611, 71] width 34 height 21
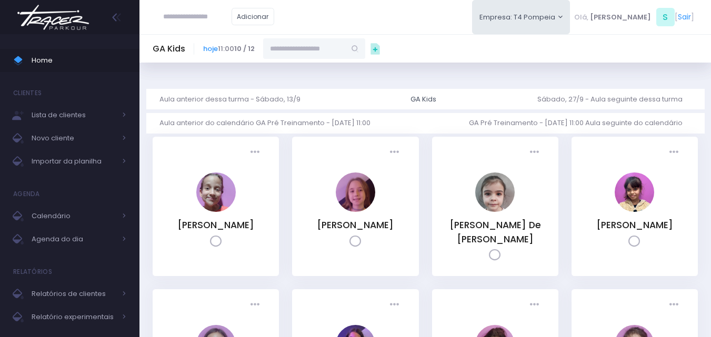
click at [339, 52] on input "text" at bounding box center [304, 48] width 82 height 20
type input "*****"
type input "**********"
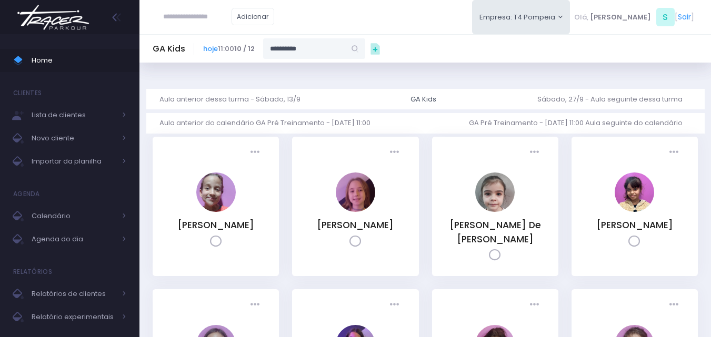
type input "*********"
click at [312, 67] on link "[PERSON_NAME]" at bounding box center [314, 67] width 61 height 11
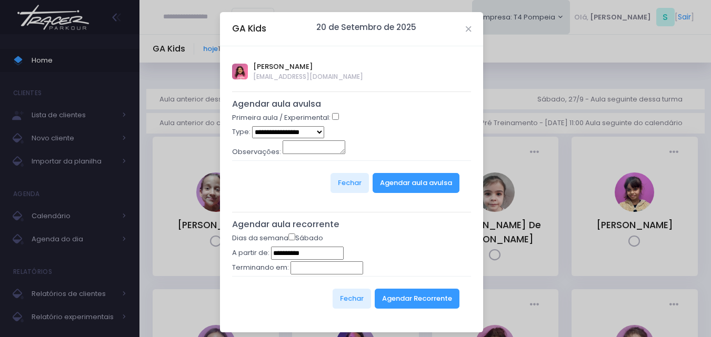
type input "**********"
click at [429, 295] on button "Agendar Recorrente" at bounding box center [417, 299] width 85 height 20
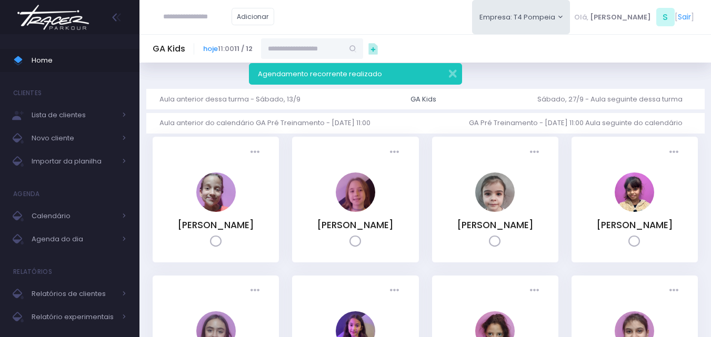
click at [490, 16] on div "Adicionar Empresa: T4 Pompeia T2 Cerro T3 Santana T4 Pompeia Olá, S" at bounding box center [425, 17] width 572 height 34
